Goal: Task Accomplishment & Management: Use online tool/utility

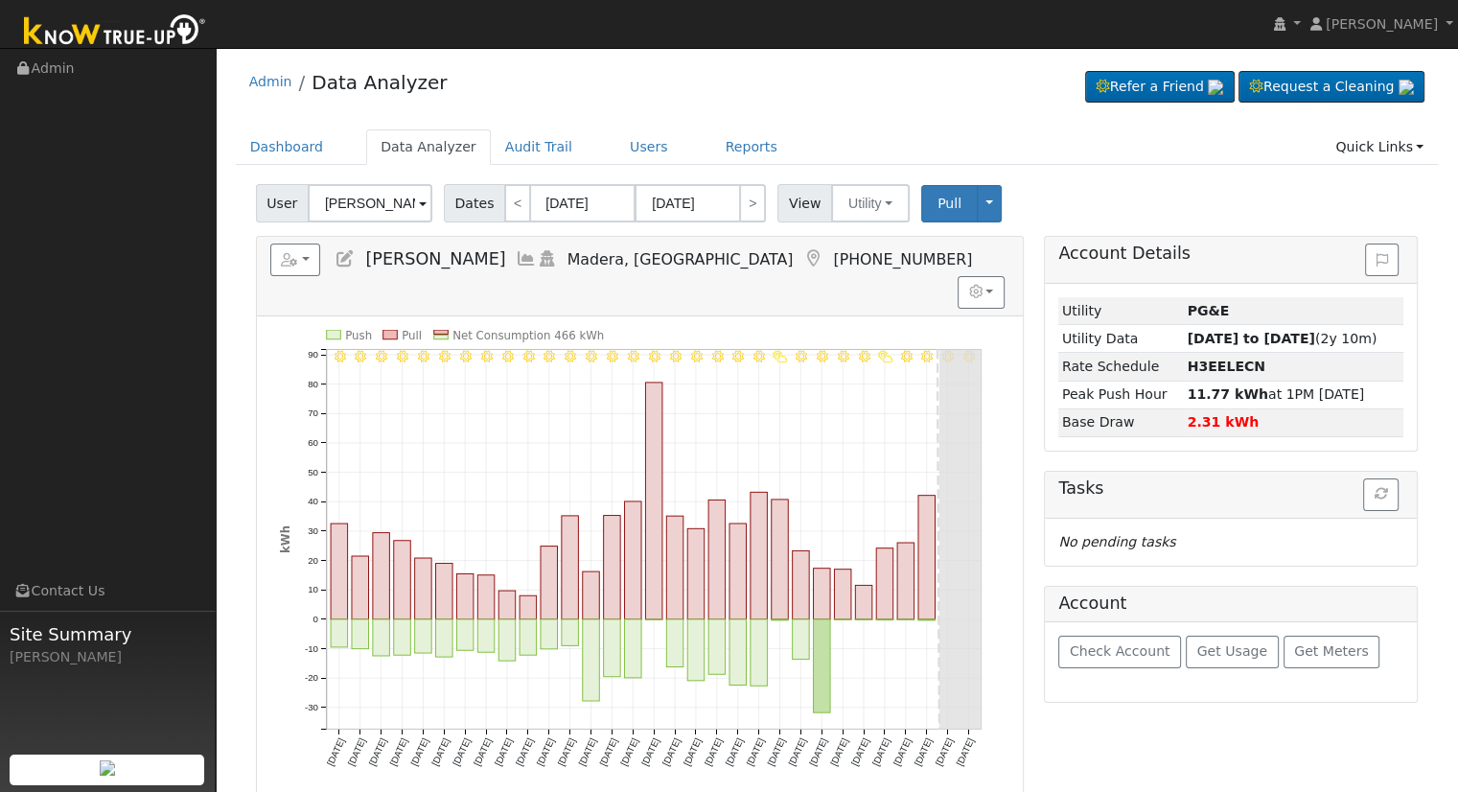
click at [373, 212] on input "[PERSON_NAME]" at bounding box center [370, 203] width 125 height 38
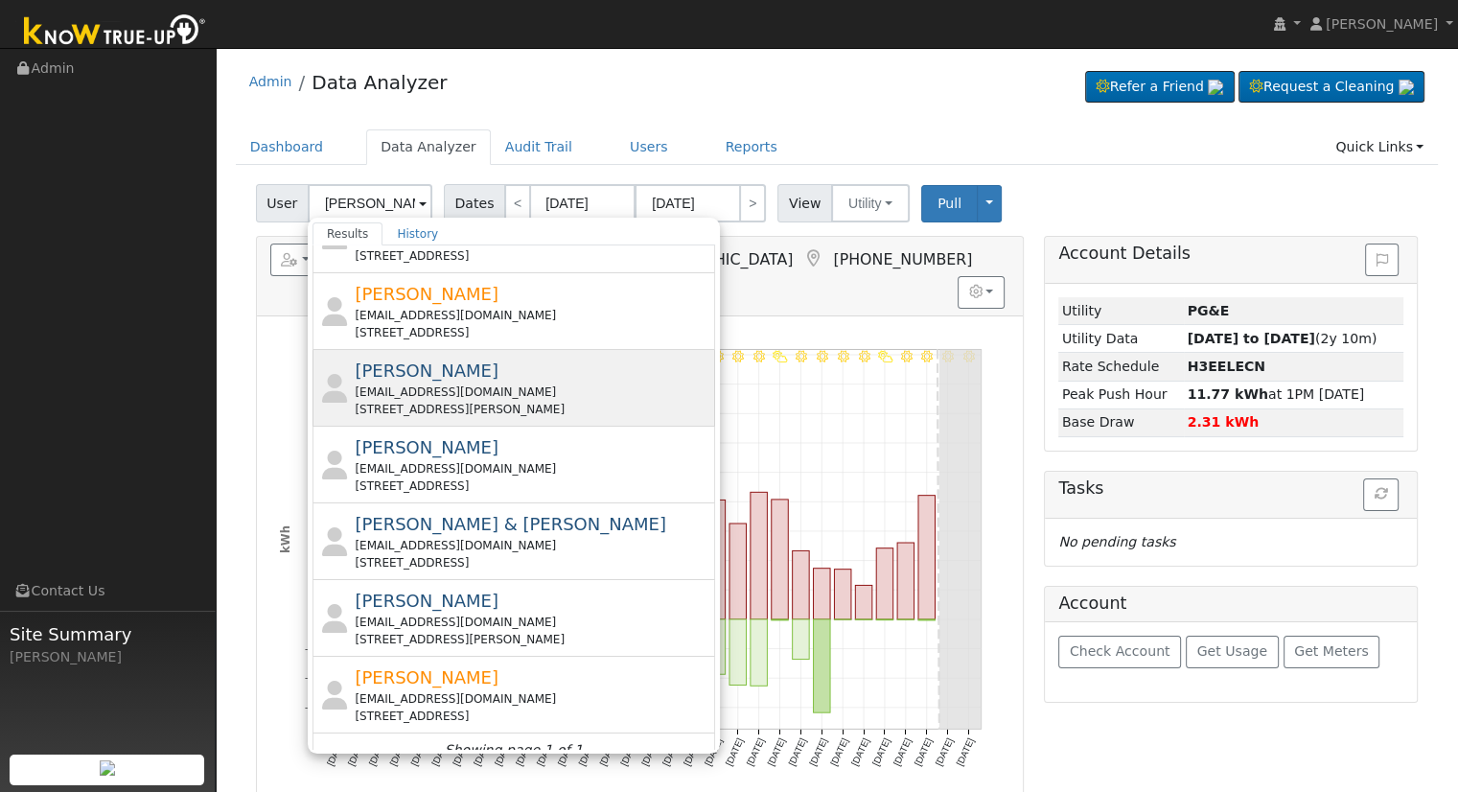
click at [515, 383] on div "[EMAIL_ADDRESS][DOMAIN_NAME]" at bounding box center [533, 391] width 356 height 17
type input "[PERSON_NAME]"
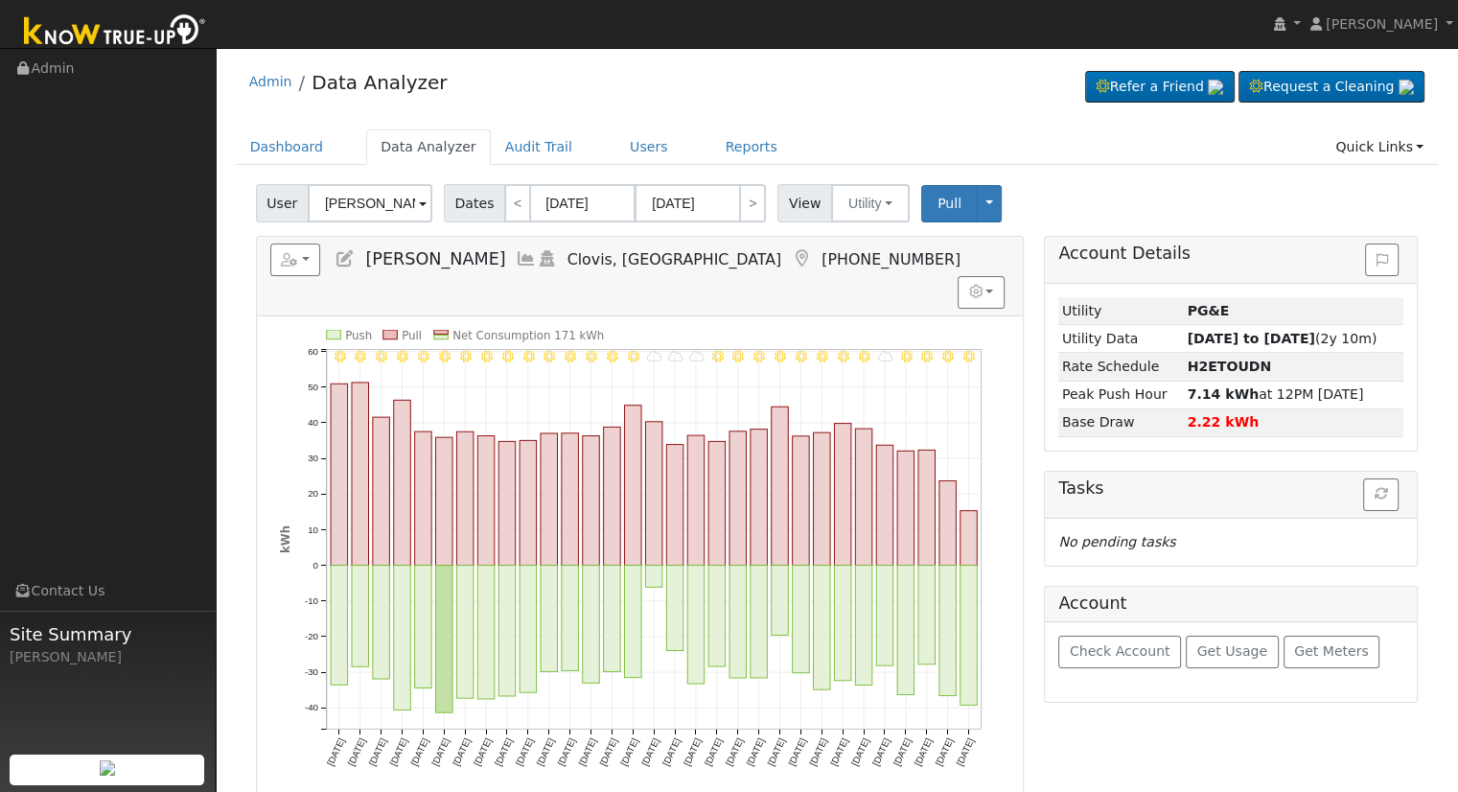
click at [498, 329] on text "Net Consumption 171 kWh" at bounding box center [527, 335] width 151 height 13
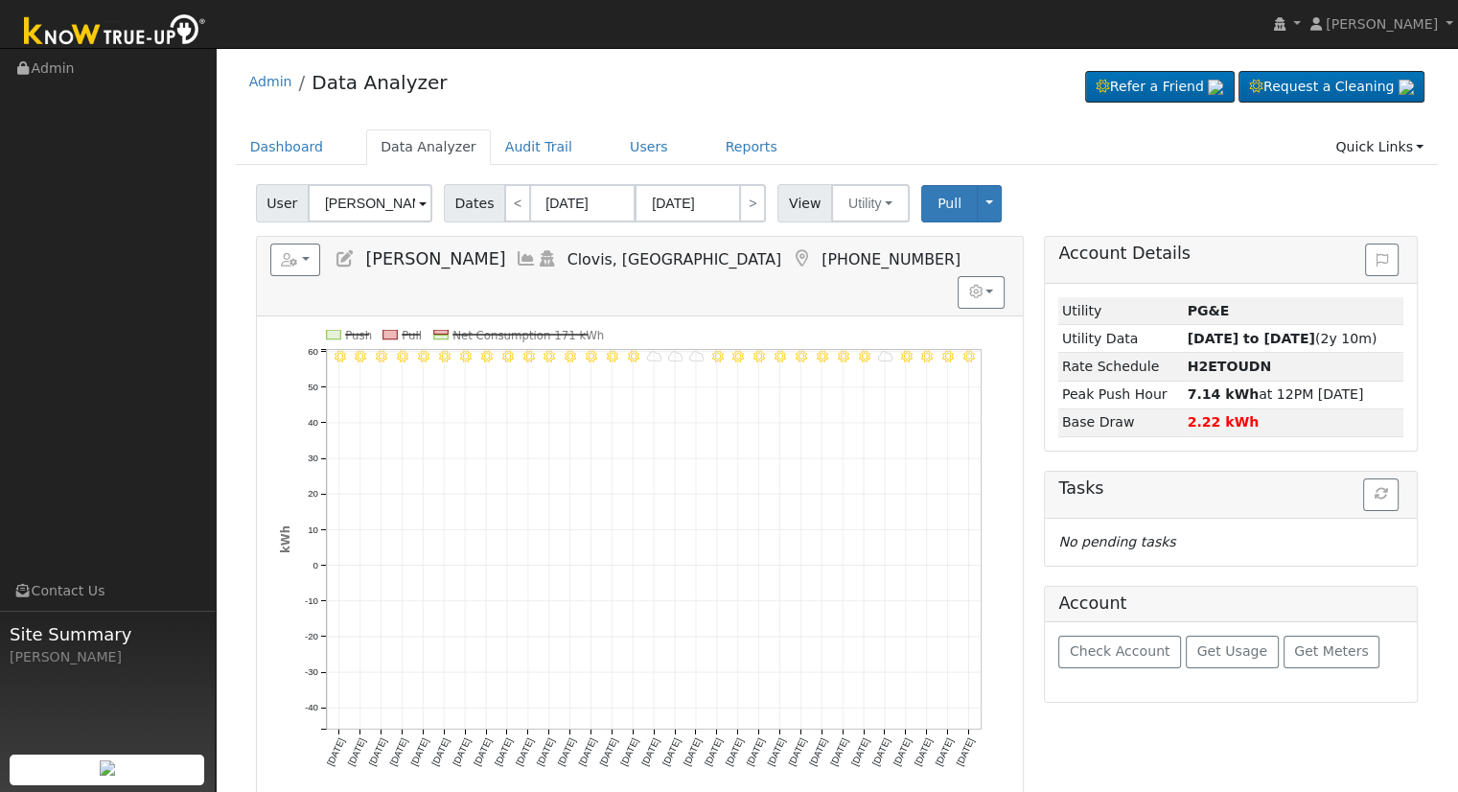
click at [498, 329] on text "Net Consumption 171 kWh" at bounding box center [527, 335] width 151 height 13
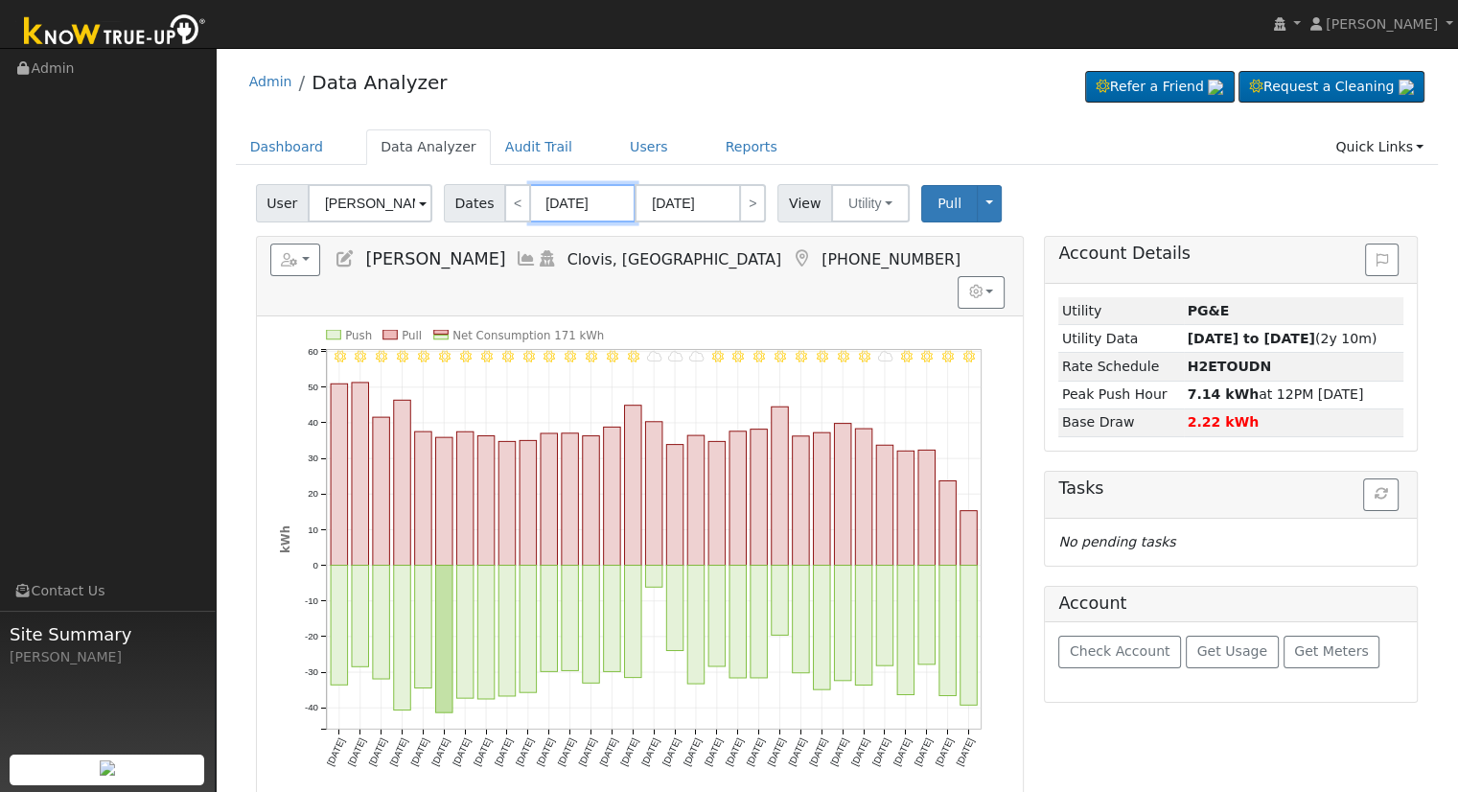
click at [564, 196] on input "[DATE]" at bounding box center [582, 203] width 105 height 38
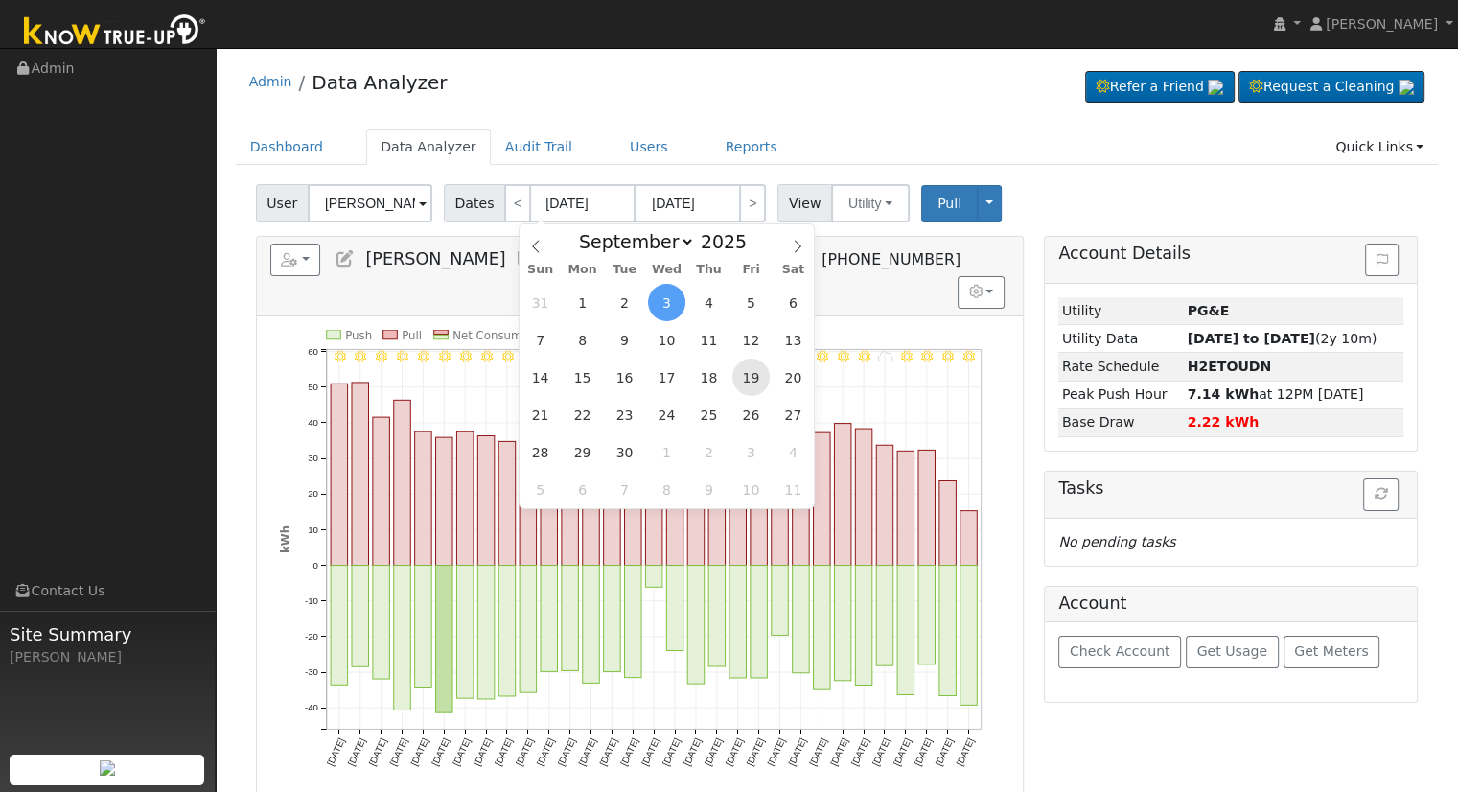
click at [742, 369] on span "19" at bounding box center [750, 376] width 37 height 37
type input "[DATE]"
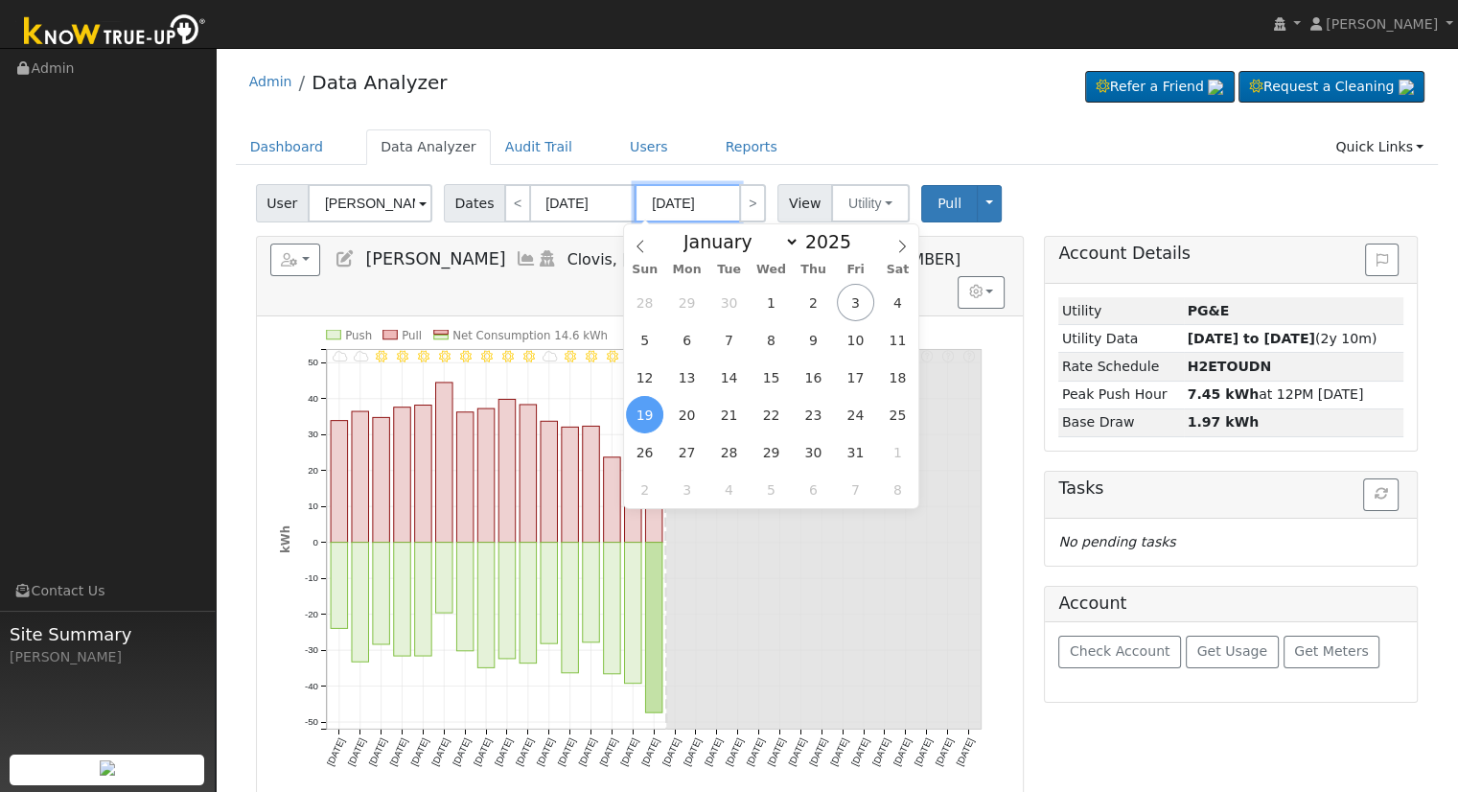
click at [673, 200] on input "[DATE]" at bounding box center [686, 203] width 105 height 38
click at [892, 300] on span "4" at bounding box center [897, 302] width 37 height 37
type input "[DATE]"
